Goal: Transaction & Acquisition: Purchase product/service

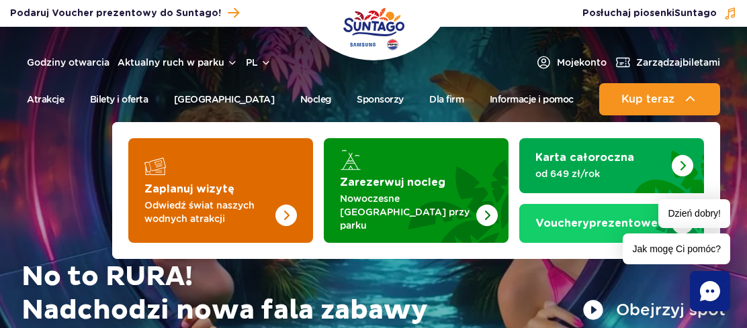
click at [242, 184] on img "Zaplanuj wizytę" at bounding box center [259, 190] width 107 height 105
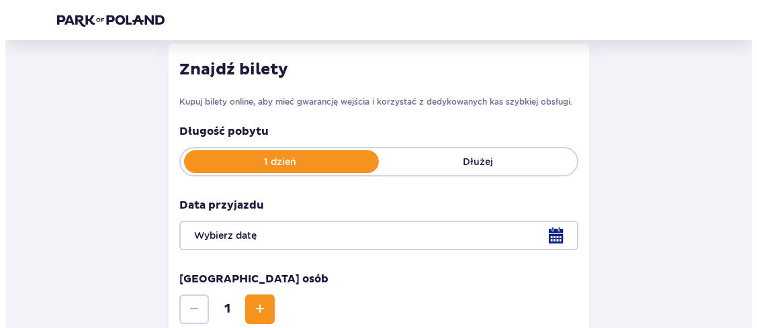
scroll to position [269, 0]
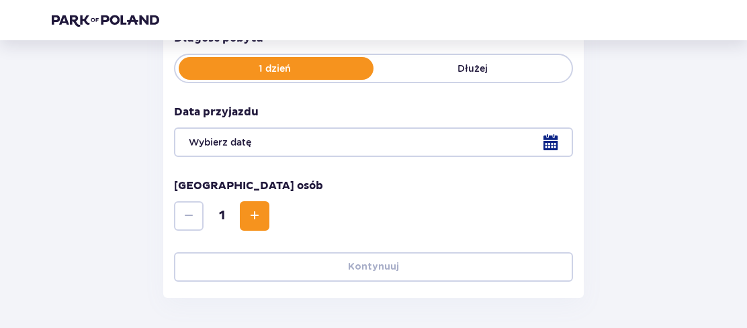
click at [556, 130] on div at bounding box center [373, 143] width 399 height 30
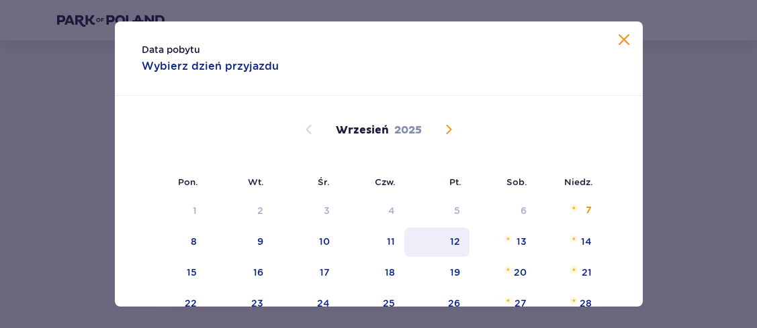
click at [455, 242] on div "12" at bounding box center [455, 241] width 10 height 13
type input "12.09.25"
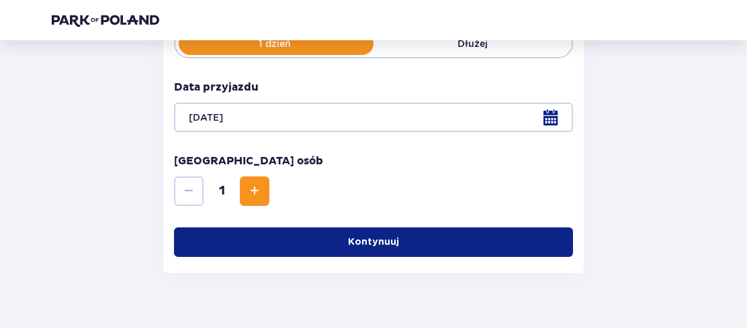
scroll to position [319, 0]
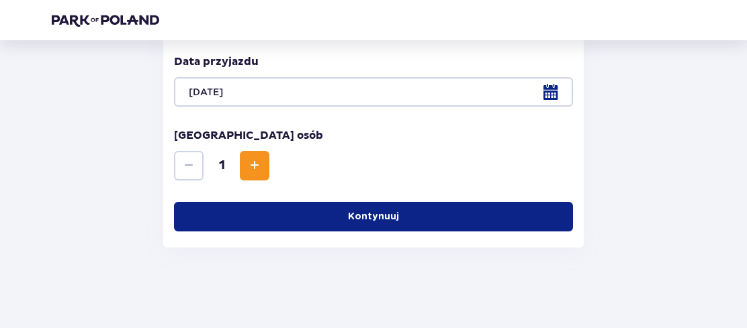
click at [269, 156] on button "Increase" at bounding box center [255, 166] width 30 height 30
click at [375, 203] on button "Kontynuuj" at bounding box center [373, 217] width 399 height 30
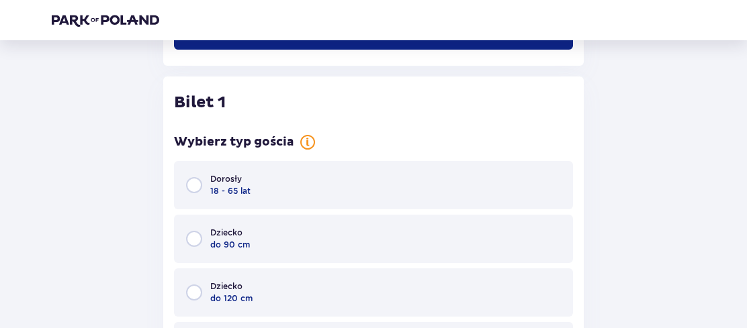
scroll to position [526, 0]
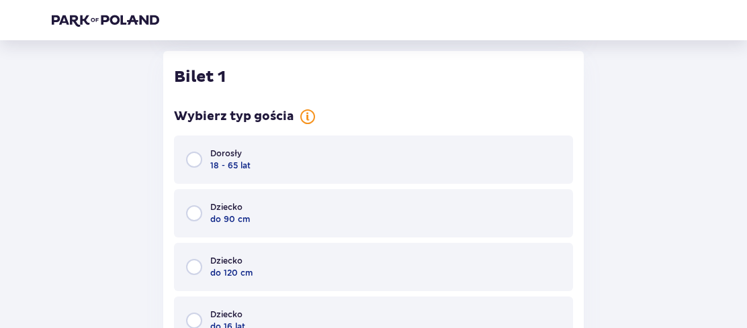
click at [375, 160] on div "Dorosły 18 - 65 lat" at bounding box center [373, 160] width 399 height 48
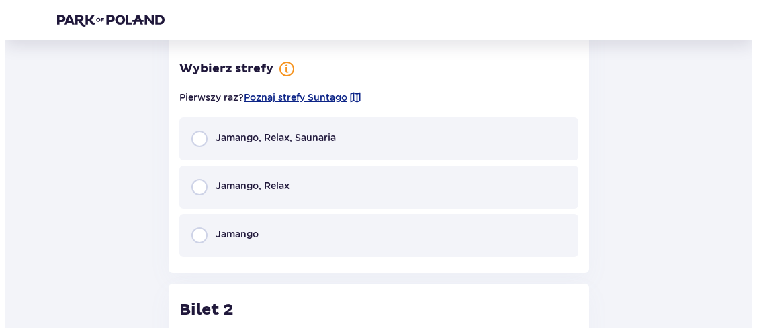
scroll to position [1057, 0]
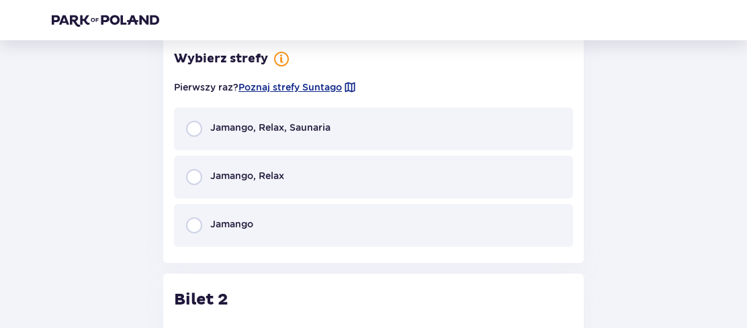
click at [347, 84] on span at bounding box center [349, 87] width 13 height 13
click at [342, 84] on span "Poznaj strefy Suntago" at bounding box center [289, 87] width 103 height 13
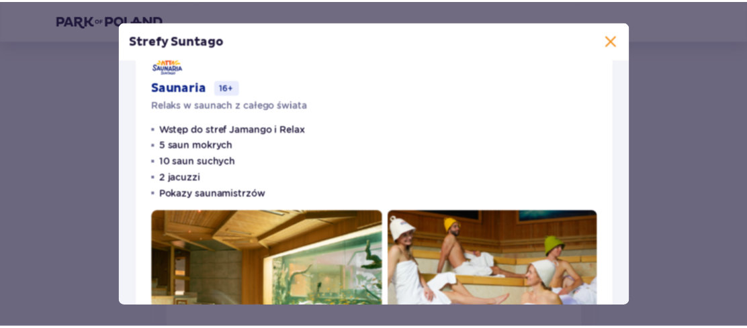
scroll to position [775, 0]
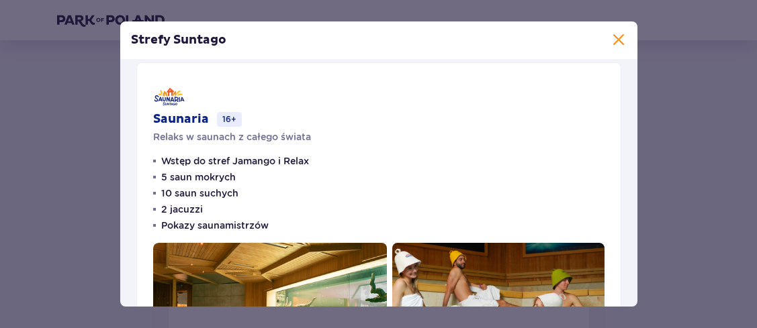
click at [611, 36] on span at bounding box center [618, 40] width 16 height 16
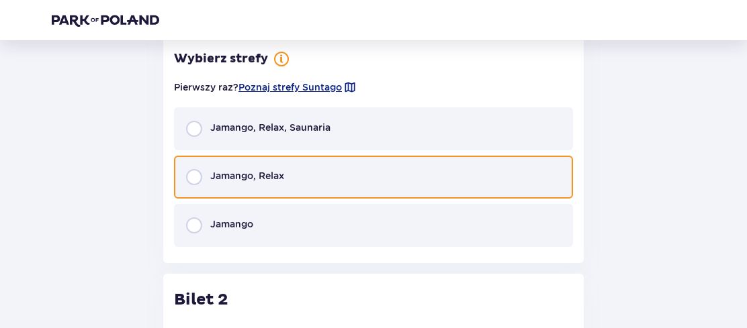
click at [199, 174] on input "radio" at bounding box center [194, 177] width 16 height 16
radio input "true"
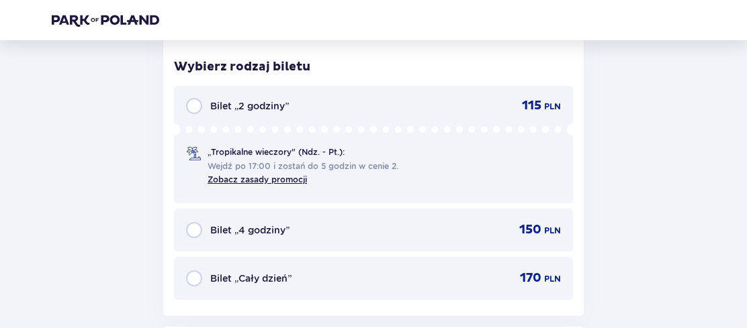
scroll to position [1274, 0]
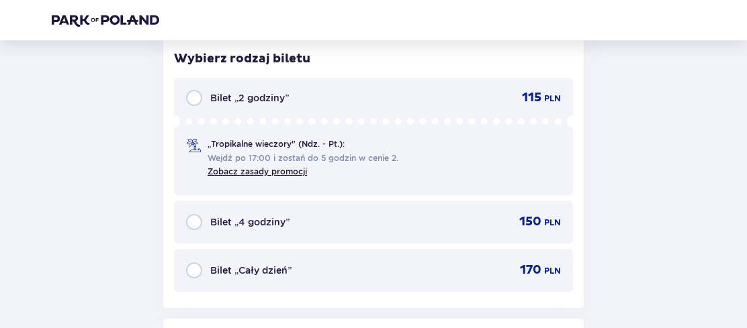
click at [205, 219] on div "Bilet „4 godziny”" at bounding box center [237, 222] width 103 height 16
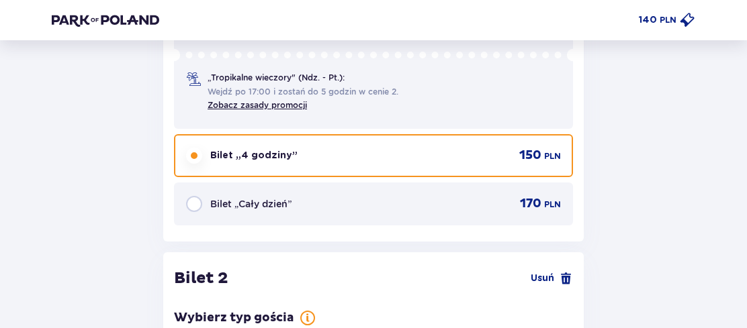
scroll to position [1274, 0]
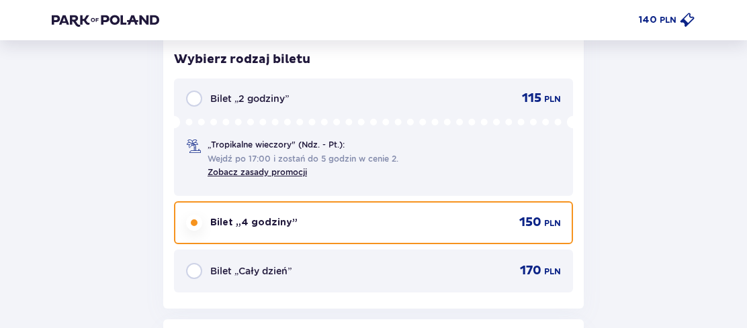
click at [192, 220] on input "radio" at bounding box center [194, 223] width 16 height 16
radio input "true"
click at [207, 104] on div "Bilet „2 godziny”" at bounding box center [237, 99] width 103 height 16
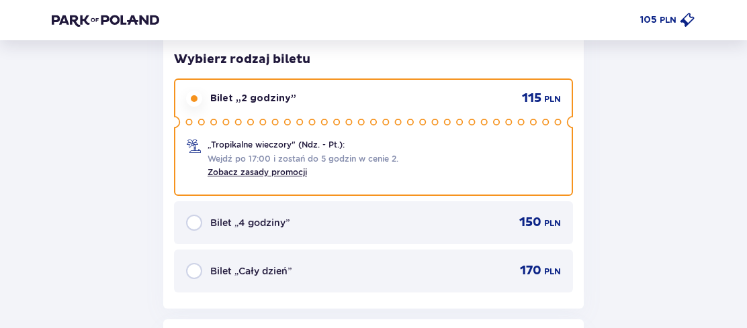
drag, startPoint x: 324, startPoint y: 120, endPoint x: 435, endPoint y: 116, distance: 110.9
click at [434, 116] on icon at bounding box center [373, 122] width 399 height 15
click at [442, 215] on div "Bilet „4 godziny” 150 PLN" at bounding box center [373, 223] width 375 height 16
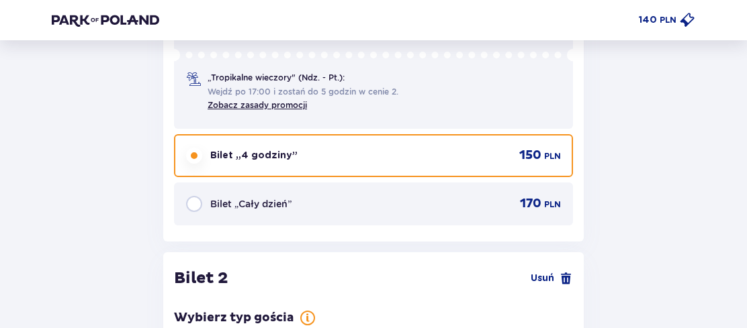
click at [408, 102] on div "„Tropikalne wieczory" (Ndz. - Pt.): Wejdź po 17:00 i zostań do 5 godzin w cenie…" at bounding box center [373, 80] width 375 height 64
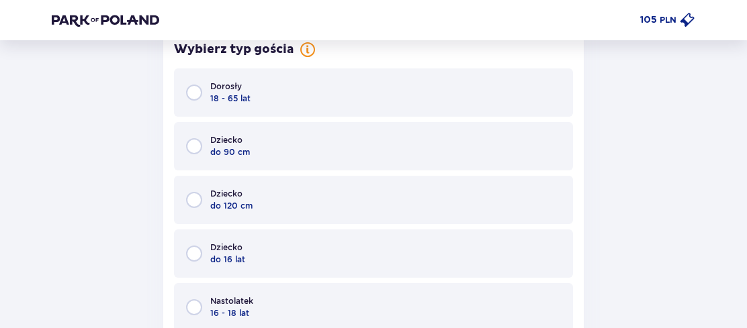
click at [299, 93] on div "Dorosły 18 - 65 lat" at bounding box center [373, 92] width 399 height 48
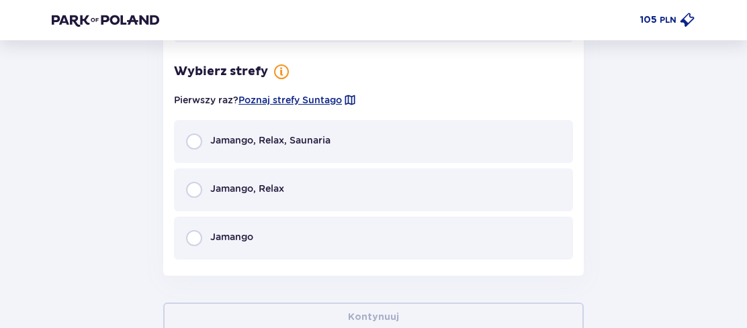
scroll to position [2073, 0]
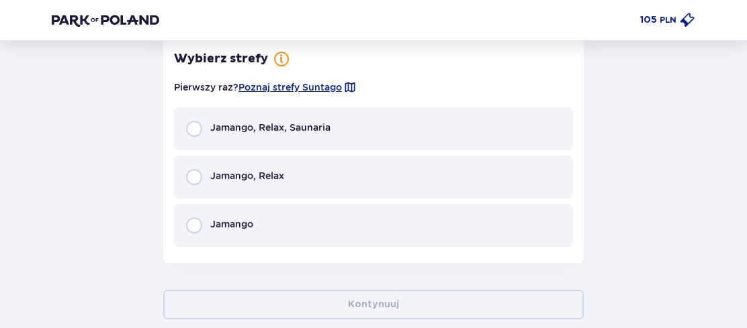
click at [357, 171] on div "Jamango, Relax" at bounding box center [373, 177] width 399 height 43
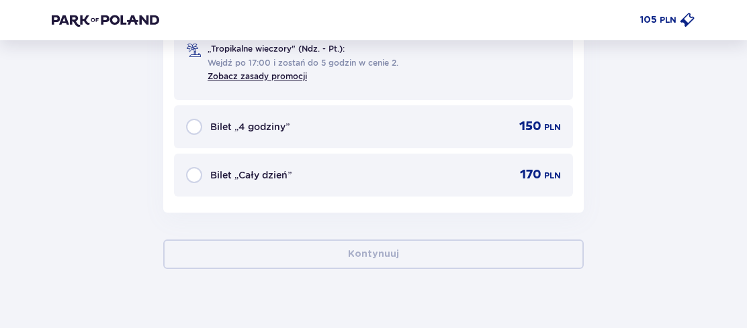
scroll to position [2407, 0]
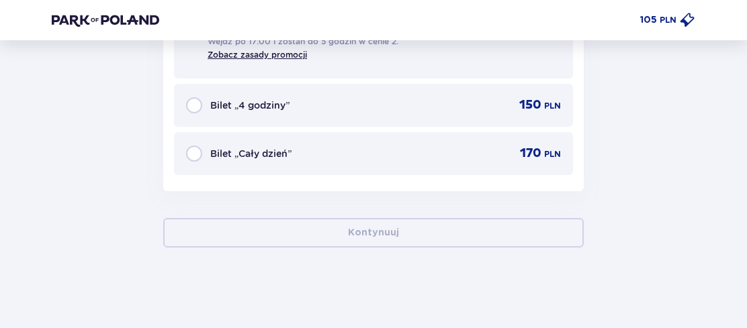
click at [335, 90] on div "Bilet „4 godziny” 150 PLN" at bounding box center [373, 105] width 399 height 43
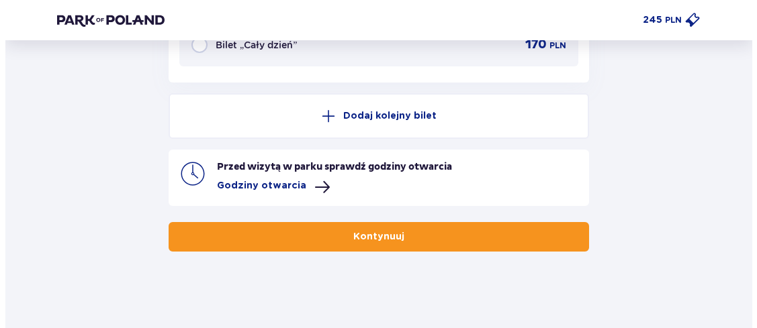
scroll to position [2520, 0]
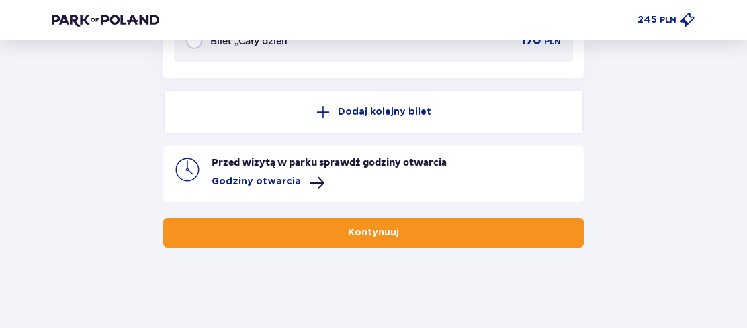
click at [285, 183] on p "Godziny otwarcia" at bounding box center [255, 181] width 89 height 13
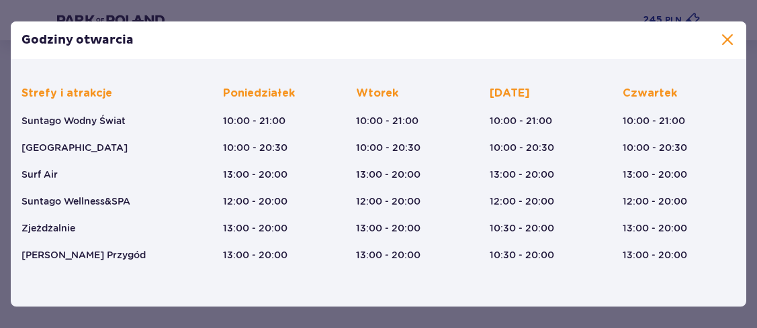
scroll to position [134, 0]
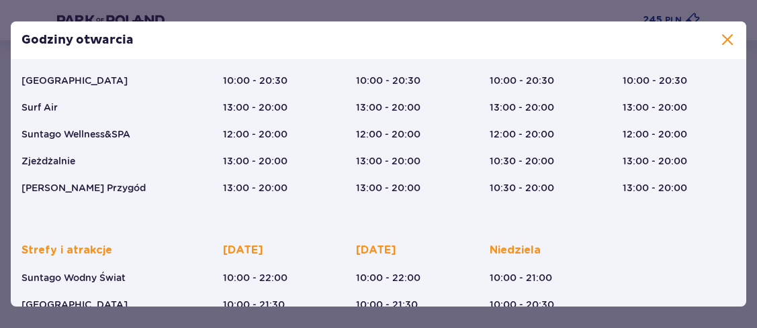
drag, startPoint x: 130, startPoint y: 151, endPoint x: 315, endPoint y: 144, distance: 184.8
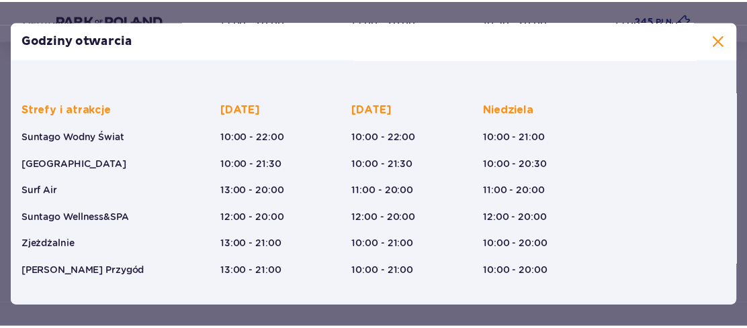
scroll to position [276, 0]
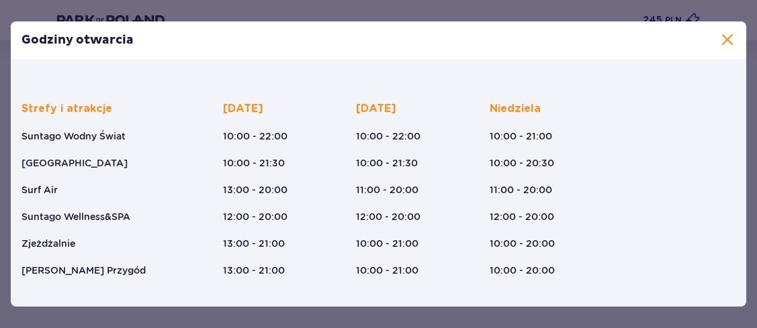
click at [722, 39] on span at bounding box center [727, 40] width 16 height 16
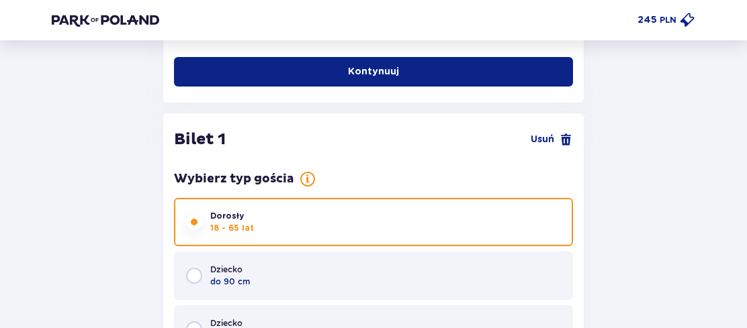
scroll to position [438, 0]
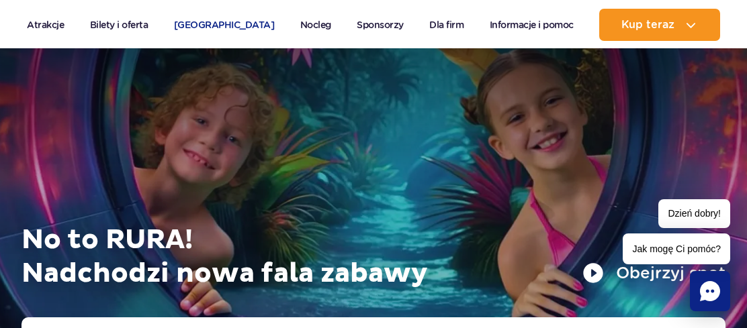
scroll to position [67, 0]
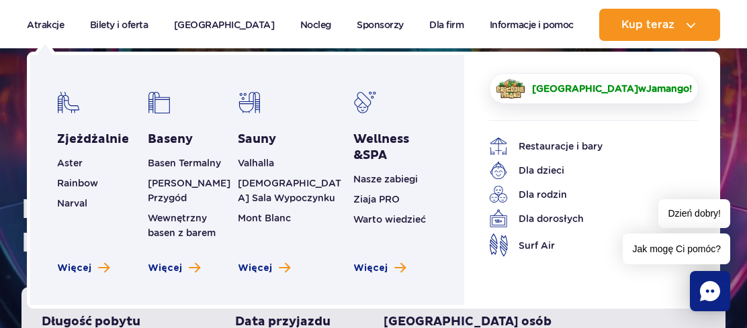
click at [591, 93] on span "[GEOGRAPHIC_DATA]" at bounding box center [585, 88] width 106 height 11
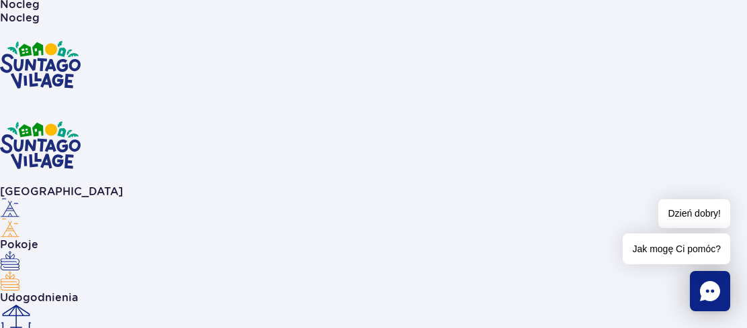
scroll to position [5982, 0]
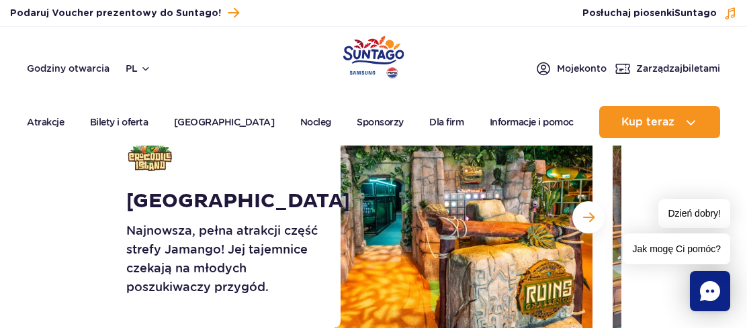
scroll to position [201, 0]
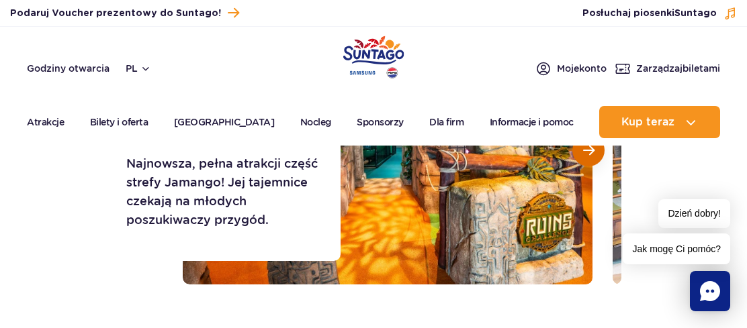
click at [585, 156] on span "Następny slajd" at bounding box center [588, 150] width 11 height 12
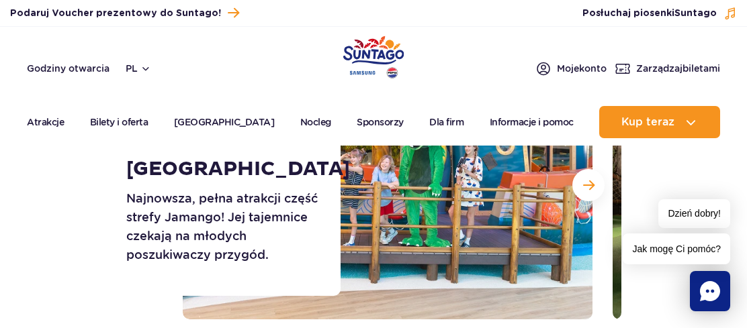
scroll to position [134, 0]
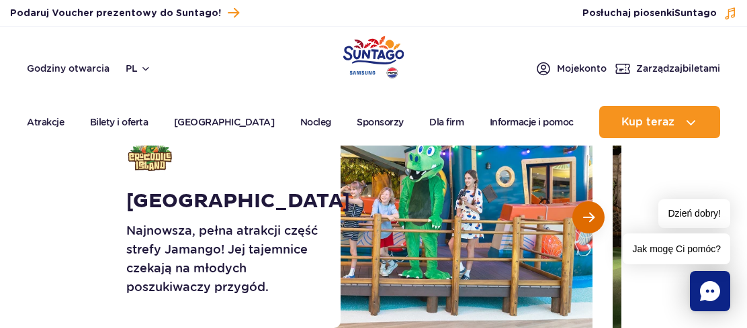
click at [581, 210] on button "Następny slajd" at bounding box center [588, 217] width 32 height 32
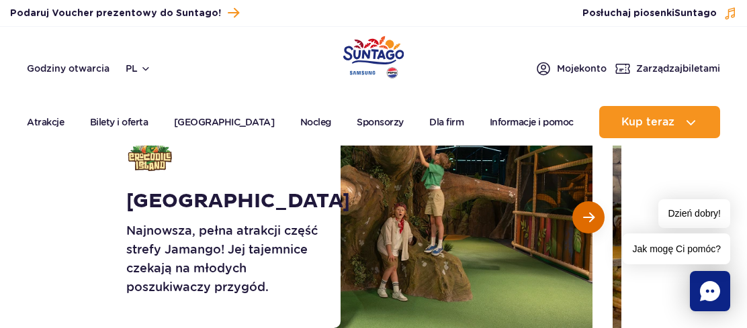
click at [583, 207] on button "Następny slajd" at bounding box center [588, 217] width 32 height 32
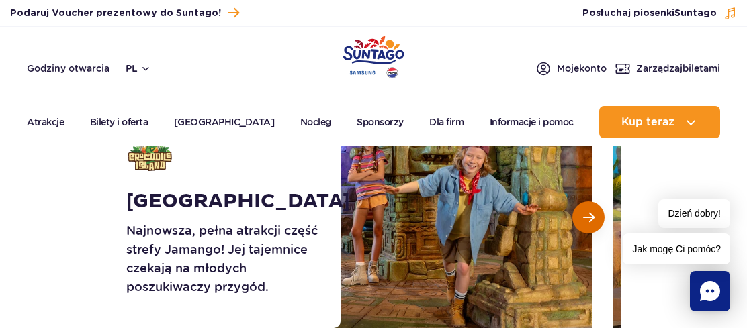
click at [587, 208] on button "Następny slajd" at bounding box center [588, 217] width 32 height 32
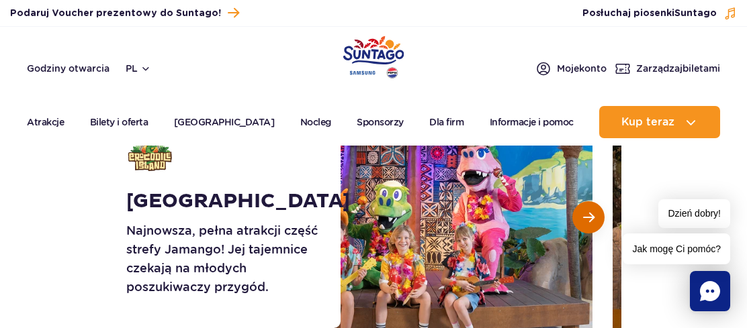
click at [587, 208] on button "Następny slajd" at bounding box center [588, 217] width 32 height 32
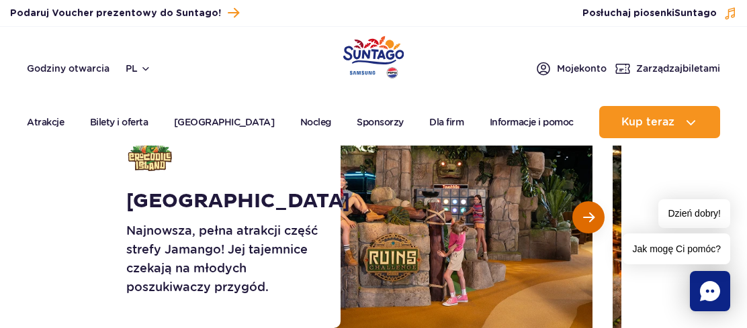
click at [587, 208] on button "Następny slajd" at bounding box center [588, 217] width 32 height 32
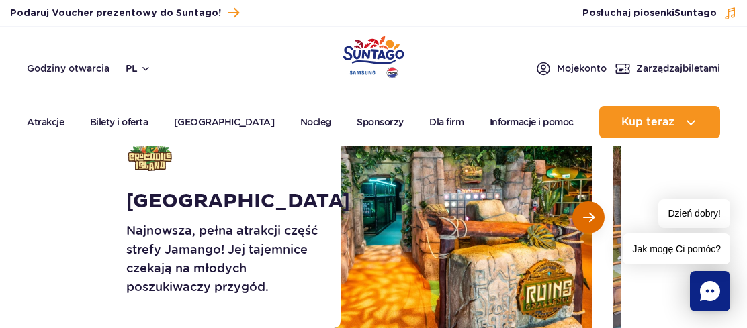
click at [587, 208] on button "Następny slajd" at bounding box center [588, 217] width 32 height 32
